Goal: Transaction & Acquisition: Purchase product/service

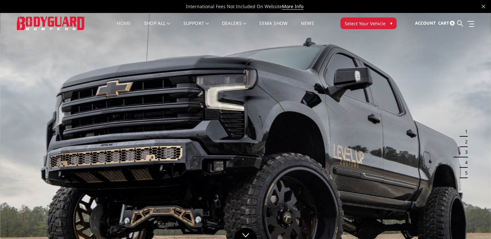
click at [358, 23] on span "Select Your Vehicle" at bounding box center [364, 23] width 41 height 7
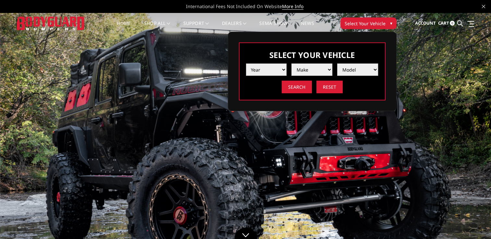
click at [273, 69] on select "Year 2025 2024 2023 2022 2021 2020 2019 2018 2017 2016 2015 2014 2013 2012 2011…" at bounding box center [266, 70] width 41 height 12
select select "yr_2025"
click at [246, 64] on select "Year 2025 2024 2023 2022 2021 2020 2019 2018 2017 2016 2015 2014 2013 2012 2011…" at bounding box center [266, 70] width 41 height 12
click at [298, 69] on select "Make Chevrolet Ford GMC Ram Toyota" at bounding box center [311, 70] width 41 height 12
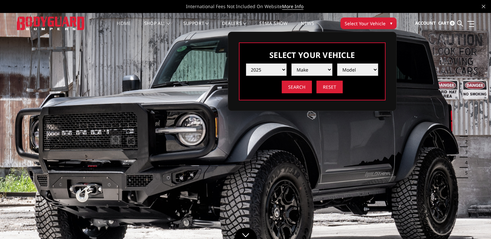
select select "mk_chevrolet"
click at [291, 64] on select "Make Chevrolet Ford GMC Ram Toyota" at bounding box center [311, 70] width 41 height 12
click at [348, 69] on select "Model Silverado 1500 Silverado 2500 / 3500 Silverado 4500 / 5500 / 6500" at bounding box center [357, 70] width 41 height 12
select select "md_silverado-2500-3500"
click at [337, 64] on select "Model Silverado 1500 Silverado 2500 / 3500 Silverado 4500 / 5500 / 6500" at bounding box center [357, 70] width 41 height 12
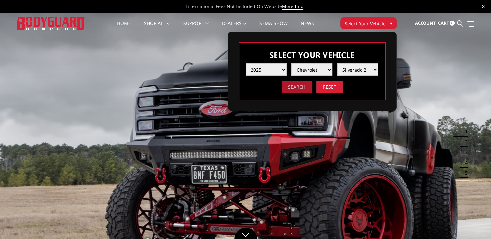
click at [298, 89] on input "Search" at bounding box center [296, 87] width 30 height 13
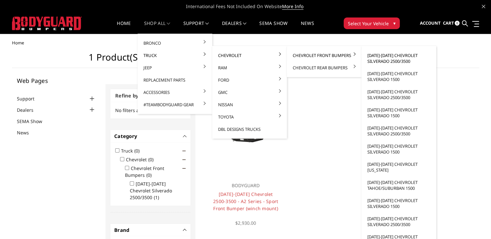
click at [385, 58] on link "[DATE]-[DATE] Chevrolet Silverado 2500/3500" at bounding box center [398, 58] width 69 height 18
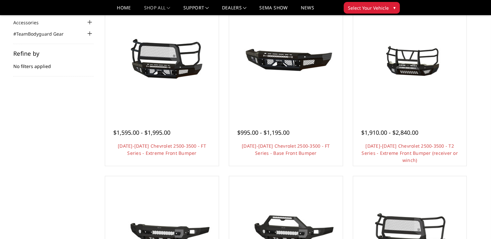
scroll to position [80, 0]
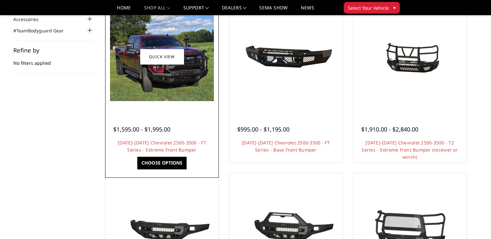
click at [161, 80] on img at bounding box center [162, 56] width 104 height 89
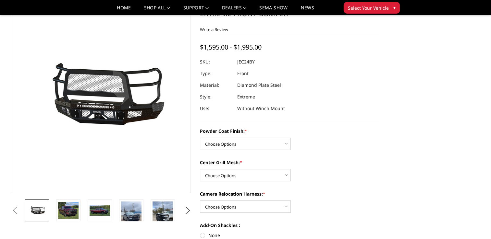
scroll to position [59, 0]
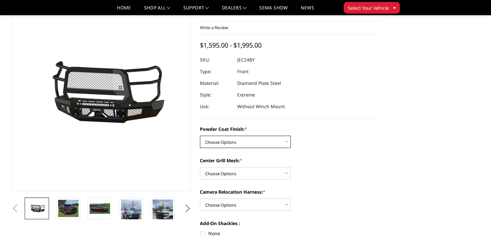
click at [278, 142] on select "Choose Options Bare Metal Gloss Black Powder Coat Textured Black Powder Coat" at bounding box center [245, 142] width 91 height 12
select select "3279"
click at [200, 136] on select "Choose Options Bare Metal Gloss Black Powder Coat Textured Black Powder Coat" at bounding box center [245, 142] width 91 height 12
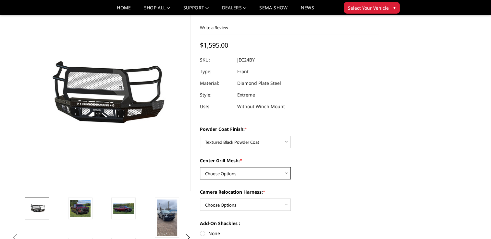
click at [249, 175] on select "Choose Options WITH Expanded Metal in Center Grill WITHOUT Expanded Metal in Ce…" at bounding box center [245, 173] width 91 height 12
select select "3280"
click at [200, 167] on select "Choose Options WITH Expanded Metal in Center Grill WITHOUT Expanded Metal in Ce…" at bounding box center [245, 173] width 91 height 12
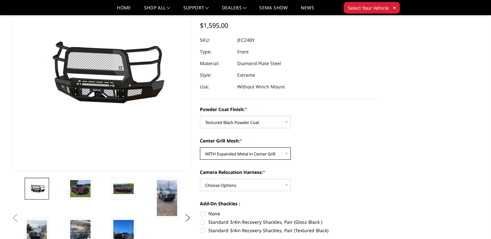
scroll to position [83, 0]
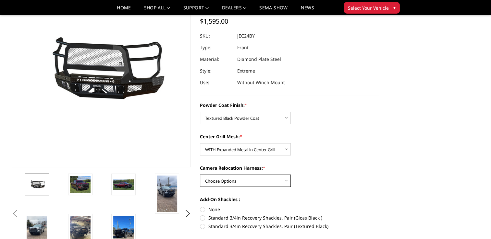
click at [262, 187] on select "Choose Options WITH Camera Relocation Harness WITHOUT Camera Relocation Harness" at bounding box center [245, 181] width 91 height 12
select select "3282"
click at [200, 175] on select "Choose Options WITH Camera Relocation Harness WITHOUT Camera Relocation Harness" at bounding box center [245, 181] width 91 height 12
click at [268, 228] on label "Standard 3/4in Recovery Shackles, Pair (Textured Black)" at bounding box center [289, 226] width 179 height 7
click at [379, 215] on input "Standard 3/4in Recovery Shackles, Pair (Textured Black)" at bounding box center [379, 215] width 0 height 0
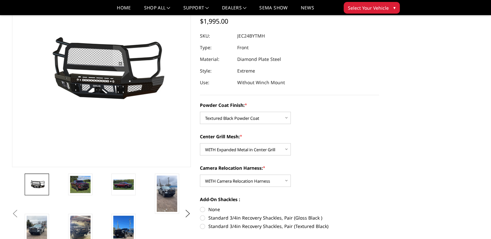
radio input "true"
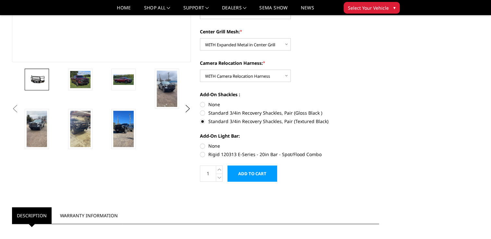
scroll to position [195, 0]
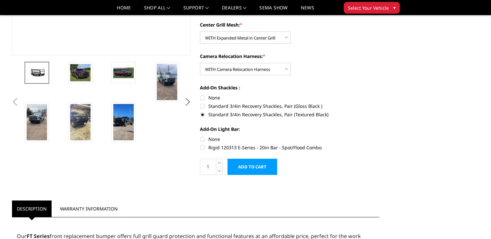
click at [202, 140] on label "None" at bounding box center [289, 139] width 179 height 7
click at [200, 136] on input "None" at bounding box center [200, 136] width 0 height 0
radio input "true"
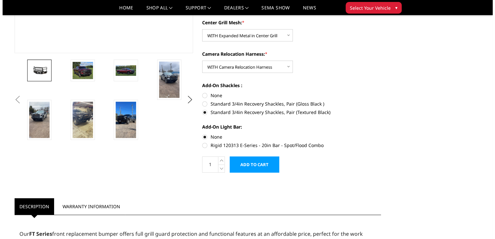
scroll to position [213, 0]
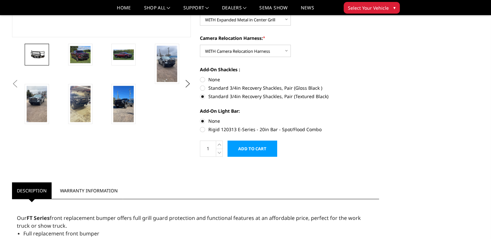
click at [256, 150] on input "Add to Cart" at bounding box center [252, 149] width 50 height 16
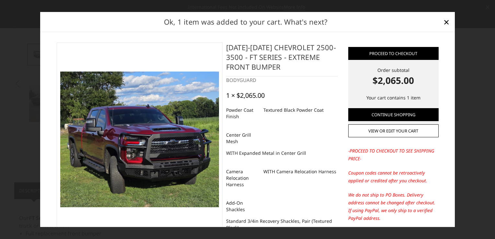
click at [180, 124] on img at bounding box center [139, 140] width 159 height 136
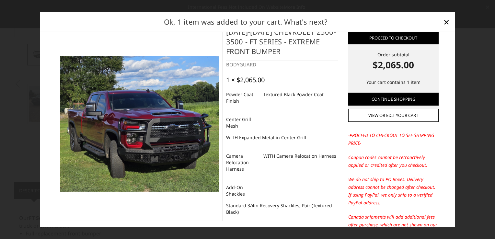
scroll to position [0, 0]
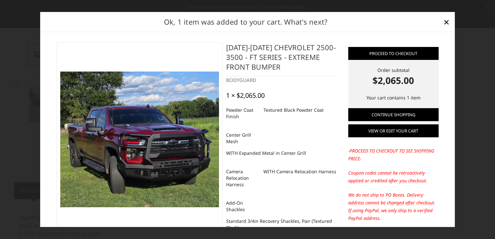
click at [363, 132] on link "View or edit your cart" at bounding box center [394, 131] width 90 height 13
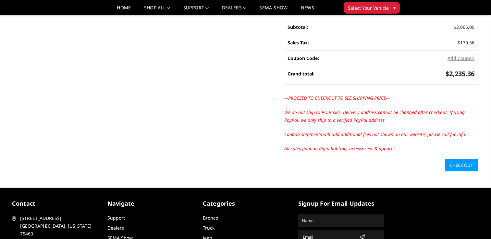
scroll to position [129, 0]
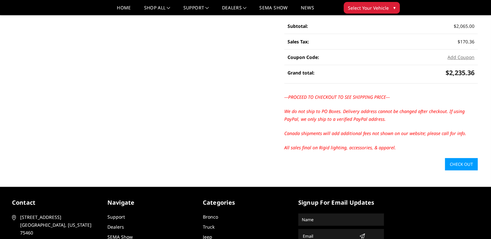
click at [460, 163] on link "Check out" at bounding box center [461, 164] width 33 height 12
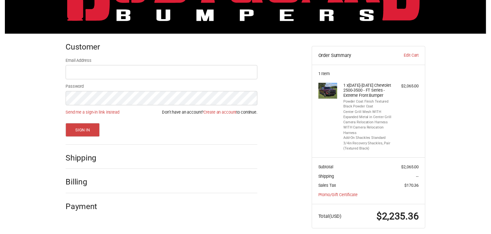
scroll to position [67, 0]
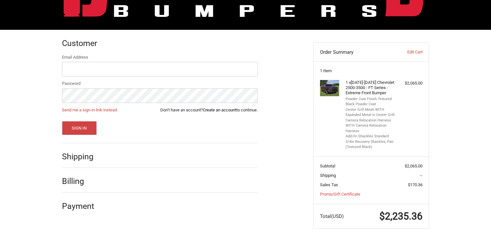
click at [223, 111] on link "Create an account" at bounding box center [219, 110] width 33 height 5
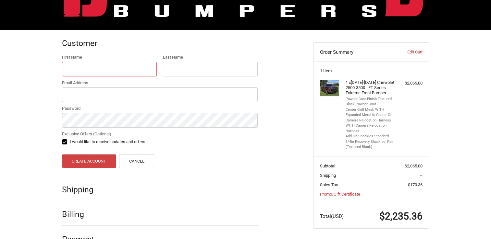
click at [97, 68] on input "First Name" at bounding box center [109, 69] width 95 height 15
type input "[PERSON_NAME]"
type input "[EMAIL_ADDRESS][DOMAIN_NAME]"
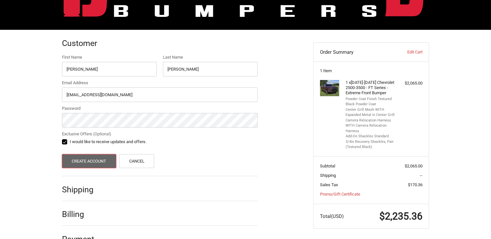
click at [91, 163] on button "Create Account" at bounding box center [89, 161] width 54 height 14
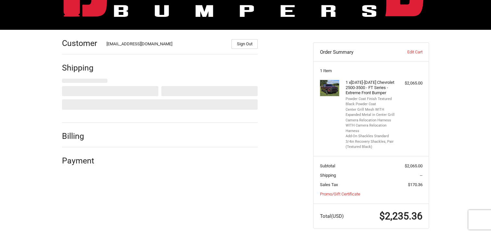
select select "US"
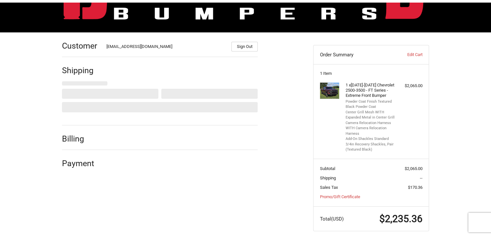
scroll to position [74, 0]
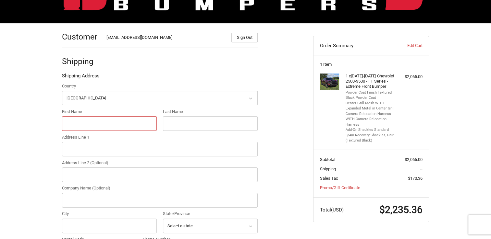
click at [134, 121] on input "First Name" at bounding box center [109, 123] width 95 height 15
type input "Kenneth"
type input "Yeagley"
click at [113, 150] on input "Address Line 1" at bounding box center [160, 149] width 196 height 15
type input "867 Alleghany Ave"
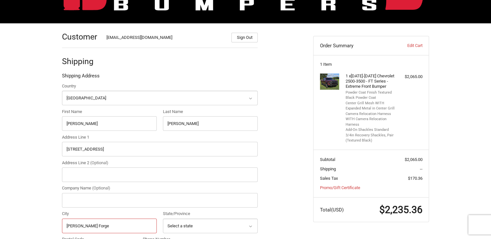
type input "Clifton Forge"
select select "VA"
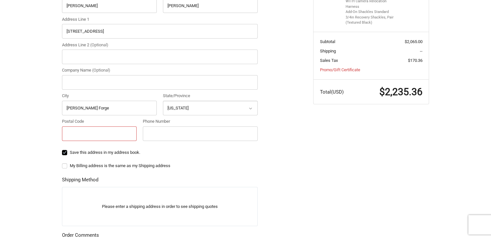
scroll to position [206, 0]
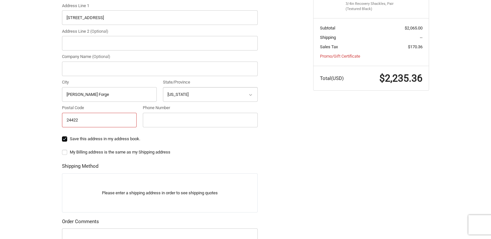
type input "24422"
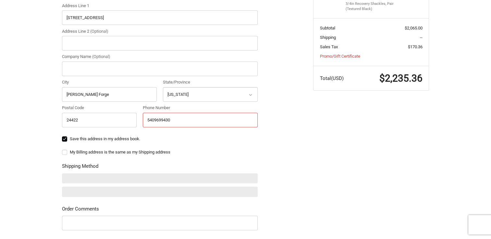
type input "5409699430"
click at [129, 152] on label "My Billing address is the same as my Shipping address" at bounding box center [160, 152] width 196 height 5
click at [62, 149] on input "My Billing address is the same as my Shipping address" at bounding box center [62, 149] width 0 height 0
checkbox input "true"
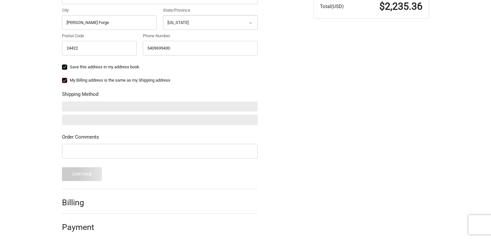
scroll to position [282, 0]
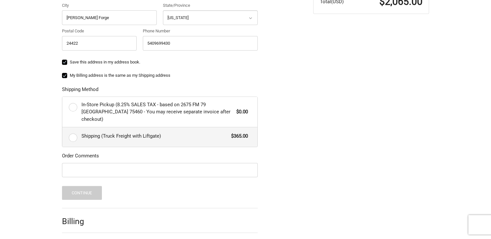
click at [74, 132] on label "Shipping (Truck Freight with Liftgate) $365.00" at bounding box center [159, 136] width 195 height 19
click at [63, 128] on input "Shipping (Truck Freight with Liftgate) $365.00" at bounding box center [62, 127] width 0 height 0
radio input "true"
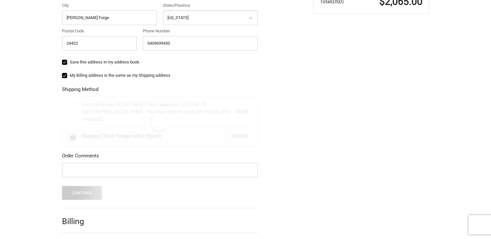
click at [74, 132] on div at bounding box center [160, 122] width 196 height 51
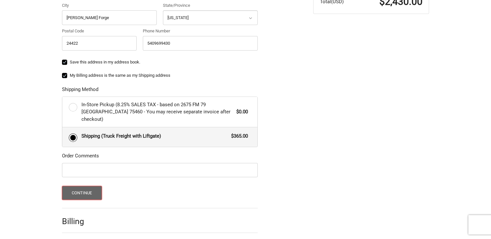
click at [86, 186] on button "Continue" at bounding box center [82, 193] width 40 height 14
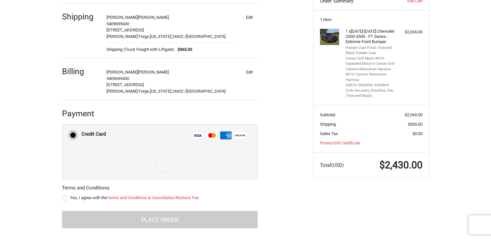
scroll to position [119, 0]
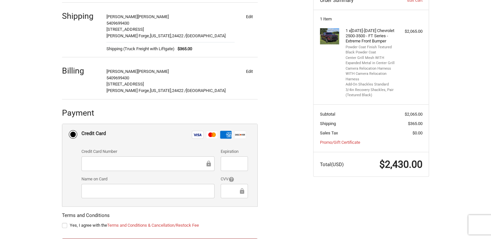
click at [141, 169] on div at bounding box center [147, 164] width 133 height 15
click at [81, 224] on span "Yes, I agree with the Terms and Conditions & Cancellation/Restock Fee" at bounding box center [134, 225] width 129 height 5
click at [62, 223] on input "Yes, I agree with the Terms and Conditions & Cancellation/Restock Fee" at bounding box center [62, 222] width 0 height 0
checkbox input "true"
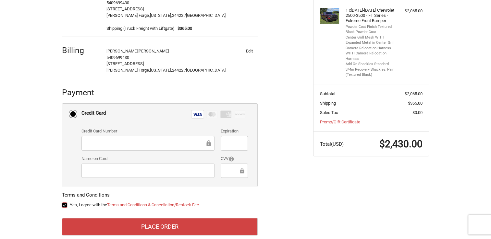
scroll to position [149, 0]
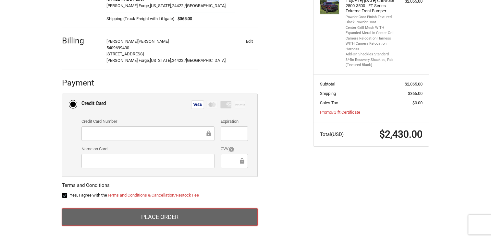
click at [220, 221] on button "Place Order" at bounding box center [160, 217] width 196 height 18
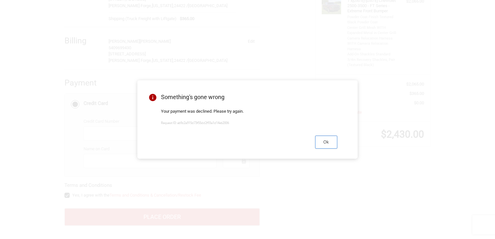
click at [326, 145] on button "Ok" at bounding box center [326, 142] width 22 height 13
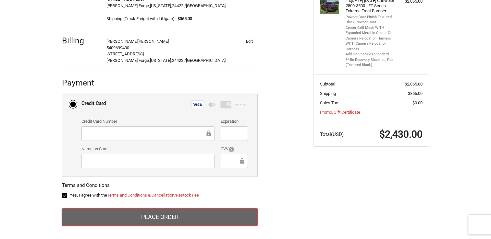
click at [151, 215] on button "Place Order" at bounding box center [160, 217] width 196 height 18
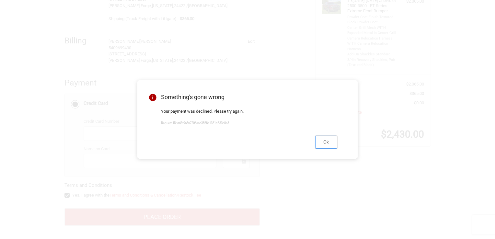
click at [327, 144] on button "Ok" at bounding box center [326, 142] width 22 height 13
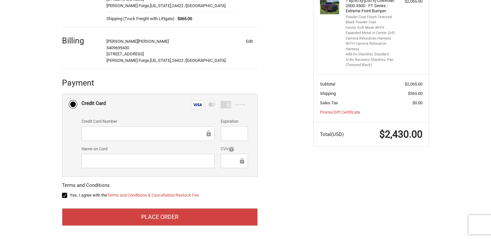
click at [171, 166] on div at bounding box center [147, 161] width 133 height 15
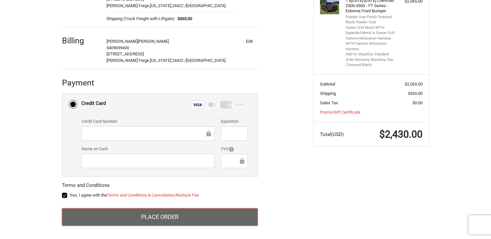
click at [154, 222] on button "Place Order" at bounding box center [160, 217] width 196 height 18
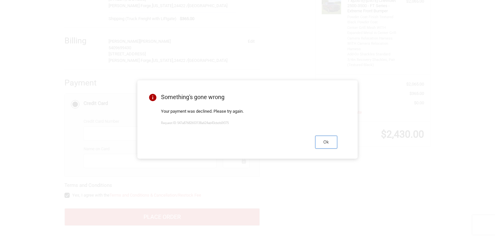
click at [325, 148] on button "Ok" at bounding box center [326, 142] width 22 height 13
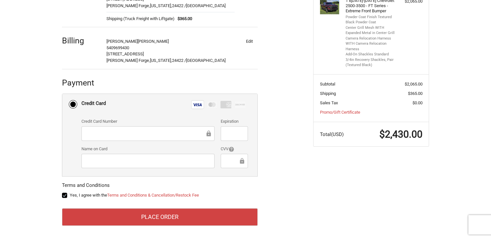
click at [153, 137] on div at bounding box center [147, 133] width 133 height 15
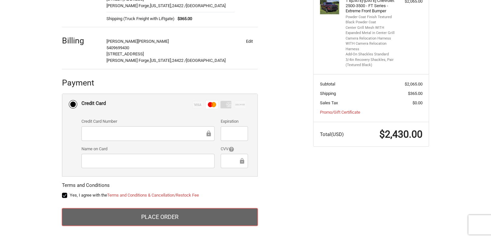
click at [220, 218] on button "Place Order" at bounding box center [160, 217] width 196 height 18
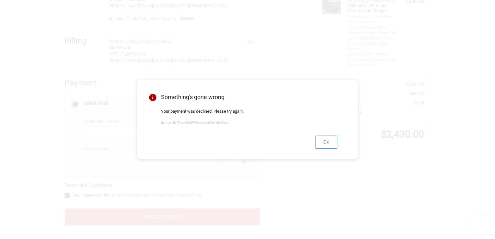
click at [322, 147] on button "Ok" at bounding box center [326, 142] width 22 height 13
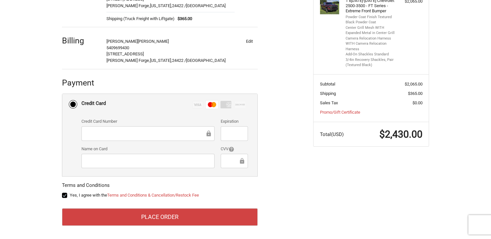
click at [320, 202] on div "Customer koyeagley47@gmail.com Sign Out Shipping Kenneth Yeagley 5409699430 867…" at bounding box center [245, 94] width 389 height 292
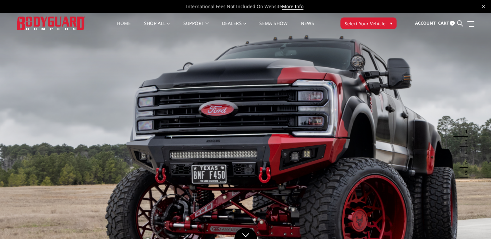
click at [447, 25] on span "Cart" at bounding box center [442, 23] width 11 height 6
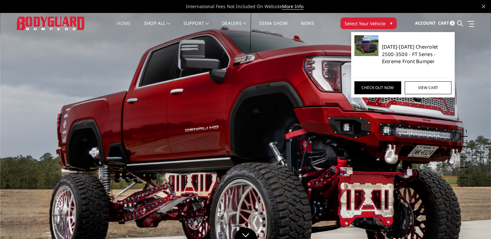
click at [397, 46] on link "[DATE]-[DATE] Chevrolet 2500-3500 - FT Series - Extreme Front Bumper" at bounding box center [417, 54] width 70 height 22
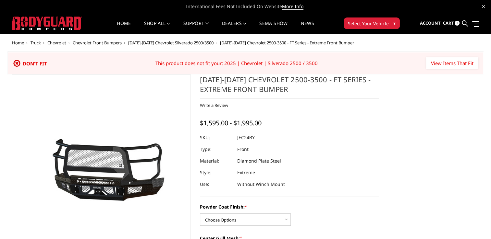
scroll to position [18, 0]
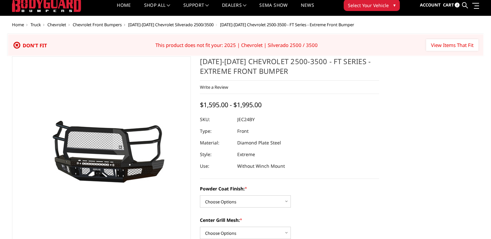
click at [458, 6] on span "2" at bounding box center [456, 5] width 5 height 5
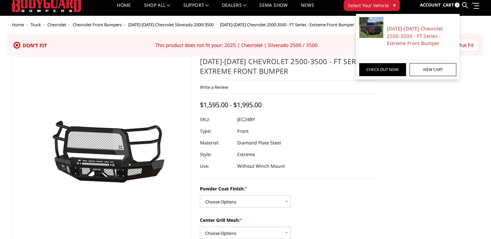
click at [436, 4] on span "Account" at bounding box center [429, 5] width 21 height 6
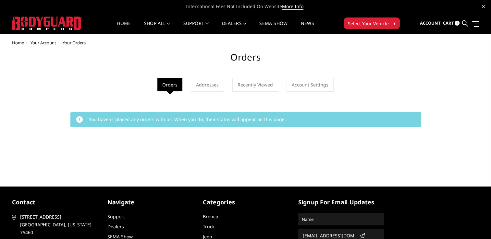
click at [133, 27] on li "Home" at bounding box center [123, 27] width 27 height 13
click at [125, 25] on link "Home" at bounding box center [124, 27] width 14 height 13
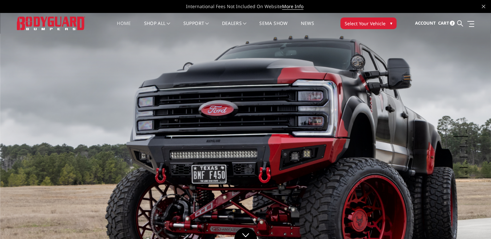
click at [451, 24] on span "2" at bounding box center [451, 23] width 5 height 5
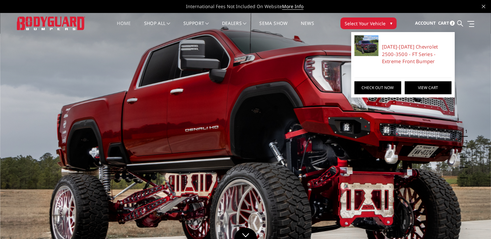
click at [438, 87] on link "View Cart" at bounding box center [427, 87] width 47 height 13
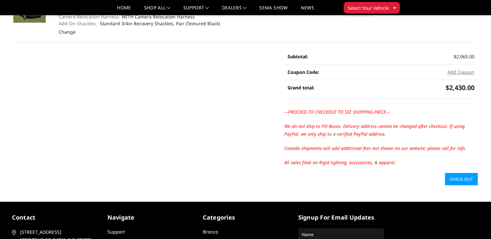
scroll to position [100, 0]
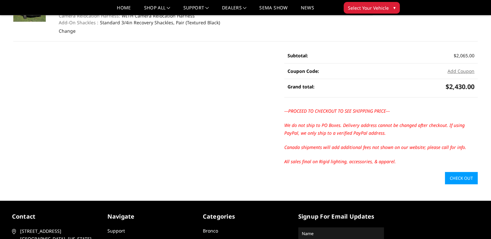
click at [460, 179] on link "Check out" at bounding box center [461, 178] width 33 height 12
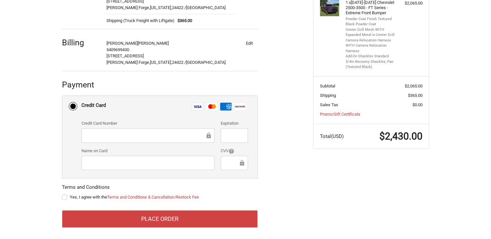
scroll to position [149, 0]
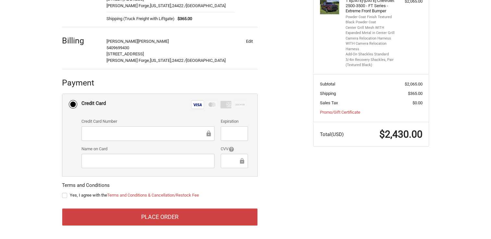
click at [228, 137] on div at bounding box center [233, 133] width 27 height 15
